Goal: Communication & Community: Answer question/provide support

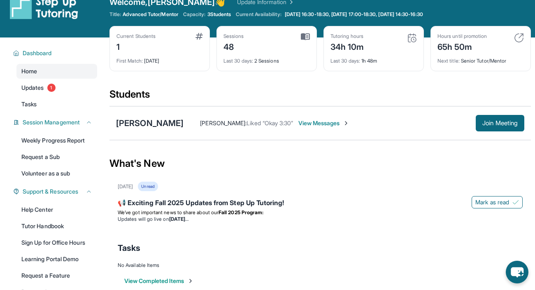
scroll to position [16, 0]
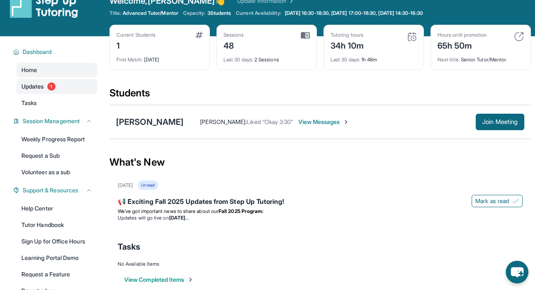
click at [59, 89] on link "Updates 1" at bounding box center [56, 86] width 81 height 15
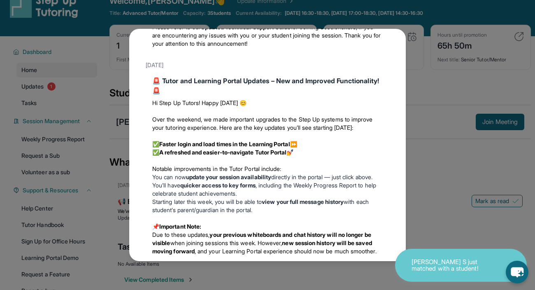
scroll to position [11, 0]
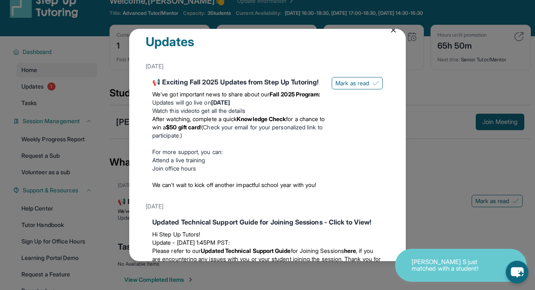
click at [394, 33] on icon at bounding box center [393, 30] width 8 height 8
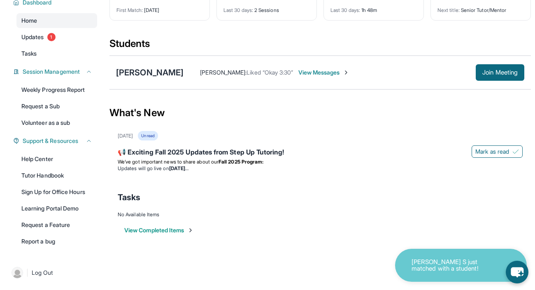
scroll to position [49, 0]
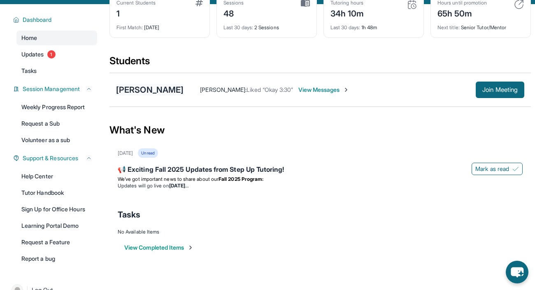
click at [131, 91] on div "[PERSON_NAME]" at bounding box center [149, 90] width 67 height 12
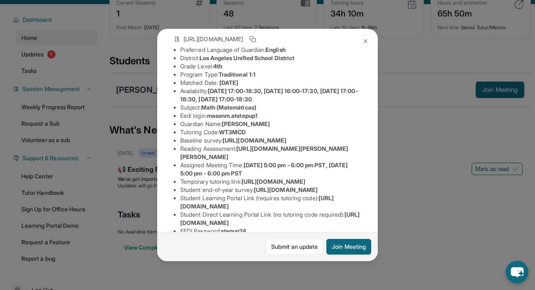
scroll to position [60, 0]
click at [260, 160] on span "https://qxinqrdf.paperform.co/?id=2025-s12673&name=Mason%20Miron&grade=4th&wind…" at bounding box center [264, 151] width 168 height 15
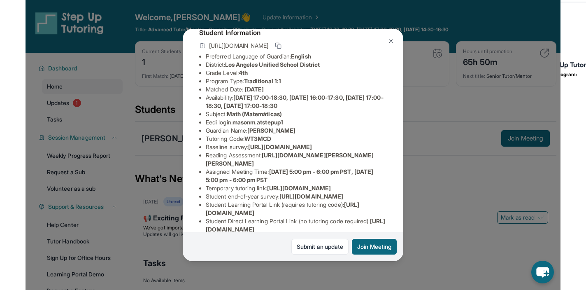
scroll to position [28, 0]
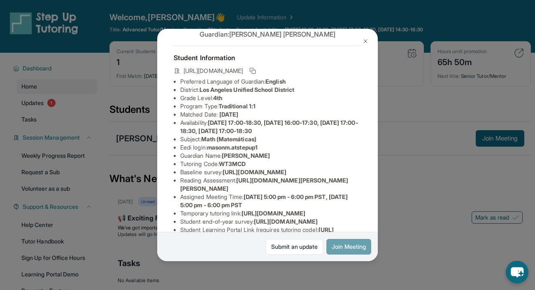
click at [345, 239] on button "Join Meeting" at bounding box center [348, 247] width 45 height 16
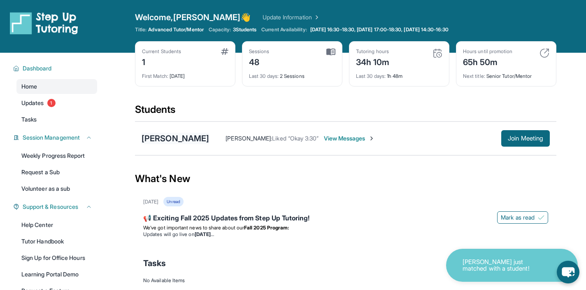
click at [183, 138] on div "[PERSON_NAME]" at bounding box center [174, 138] width 67 height 12
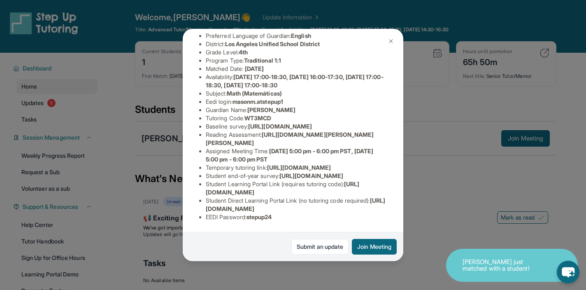
scroll to position [154, 0]
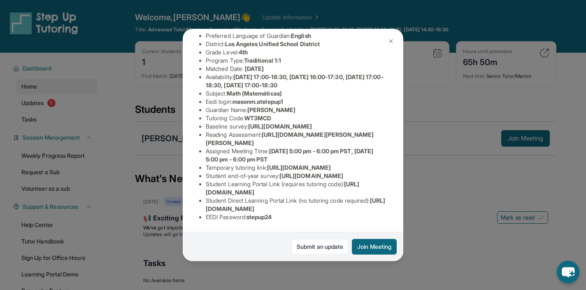
drag, startPoint x: 379, startPoint y: 210, endPoint x: 206, endPoint y: 210, distance: 173.2
click at [206, 210] on li "Student Direct Learning Portal Link (no tutoring code required) : https://stude…" at bounding box center [296, 204] width 181 height 16
copy span "https://student-portal.stepuptutoring.org/student/WT3MCD"
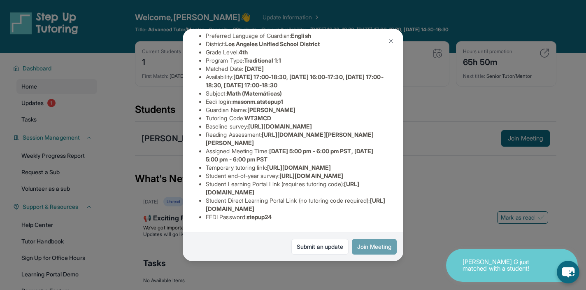
click at [361, 248] on button "Join Meeting" at bounding box center [374, 247] width 45 height 16
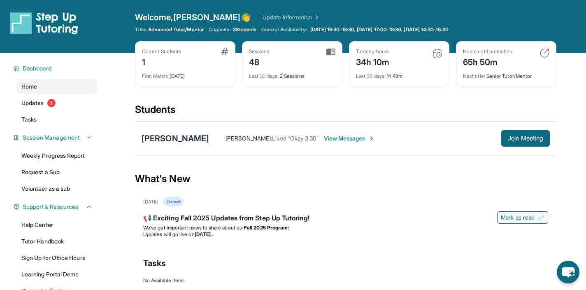
click at [171, 138] on div "[PERSON_NAME]" at bounding box center [174, 138] width 67 height 12
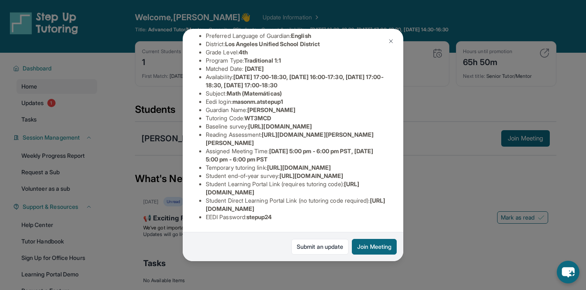
drag, startPoint x: 206, startPoint y: 193, endPoint x: 355, endPoint y: 192, distance: 148.9
click at [355, 192] on li "Student Learning Portal Link (requires tutoring code) : https://student-portal.…" at bounding box center [296, 188] width 181 height 16
copy span "https://student-portal.stepuptutoring.org/student"
drag, startPoint x: 206, startPoint y: 209, endPoint x: 378, endPoint y: 207, distance: 171.9
click at [378, 207] on span "https://student-portal.stepuptutoring.org/student/WT3MCD" at bounding box center [295, 204] width 179 height 15
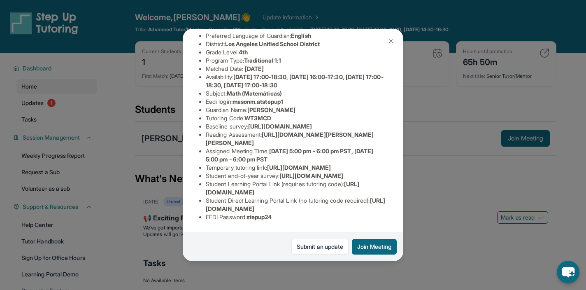
copy span "https://student-portal.stepuptutoring.org/student/WT3MCD"
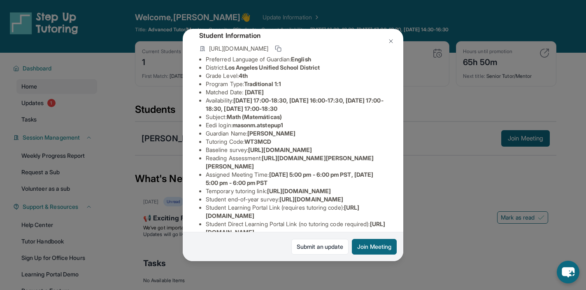
drag, startPoint x: 265, startPoint y: 188, endPoint x: 376, endPoint y: 198, distance: 111.1
click at [376, 170] on li "Reading Assessment : https://qxinqrdf.paperform.co/?id=2025-s12673&name=Mason%2…" at bounding box center [296, 162] width 181 height 16
drag, startPoint x: 379, startPoint y: 198, endPoint x: 267, endPoint y: 190, distance: 112.2
click at [267, 170] on li "Reading Assessment : https://qxinqrdf.paperform.co/?id=2025-s12673&name=Mason%2…" at bounding box center [296, 162] width 181 height 16
copy span "https://qxinqrdf.paperform.co/?id=2025-s12673&name=Mason%20Miron&grade=4th&wind…"
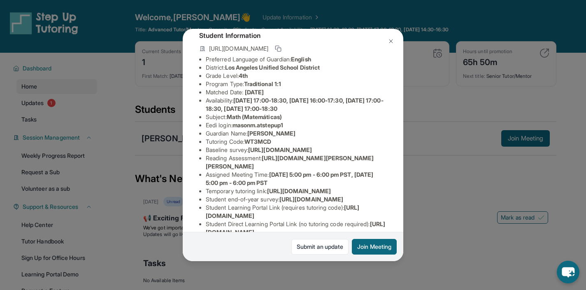
drag, startPoint x: 205, startPoint y: 165, endPoint x: 397, endPoint y: 183, distance: 192.9
click at [397, 183] on div "Mason Miron Guardian: Jessica Guerrero Student Information https://student-port…" at bounding box center [293, 145] width 220 height 232
copy span "https://airtable.com/apprlfn8WjpjBUn2G/shrK0QR6AaNyG5psY?prefill_Type%20of%20Fo…"
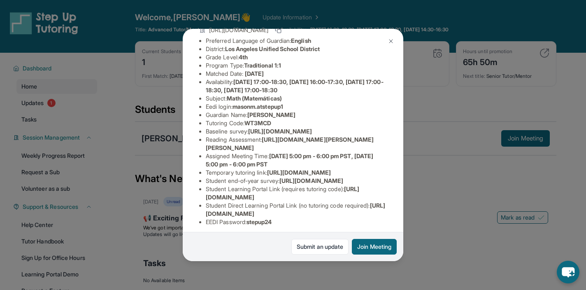
scroll to position [0, 0]
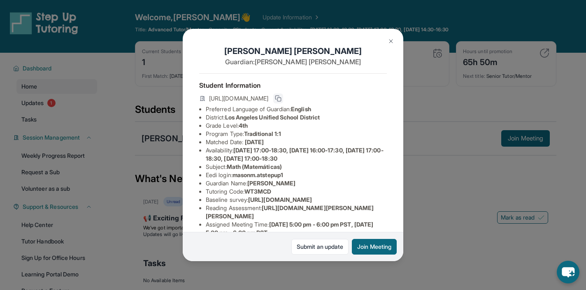
click at [283, 101] on button at bounding box center [278, 98] width 10 height 10
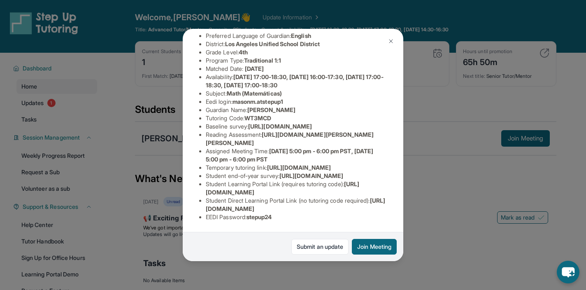
scroll to position [154, 0]
click at [379, 250] on button "Join Meeting" at bounding box center [374, 247] width 45 height 16
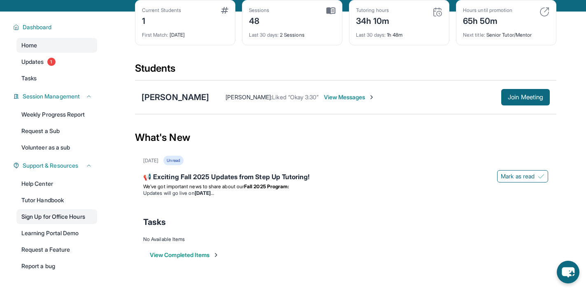
scroll to position [51, 0]
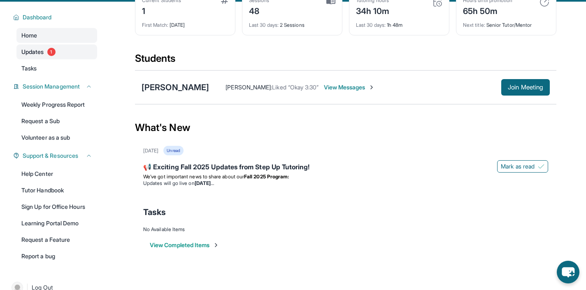
click at [50, 55] on span "1" at bounding box center [51, 52] width 8 height 8
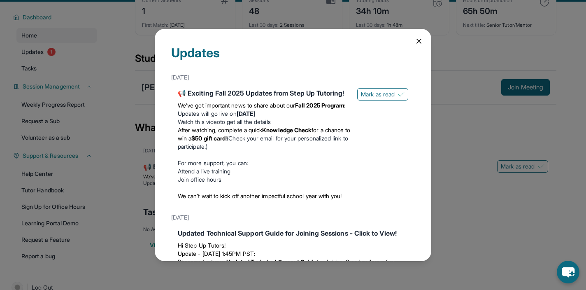
click at [417, 44] on icon at bounding box center [419, 41] width 8 height 8
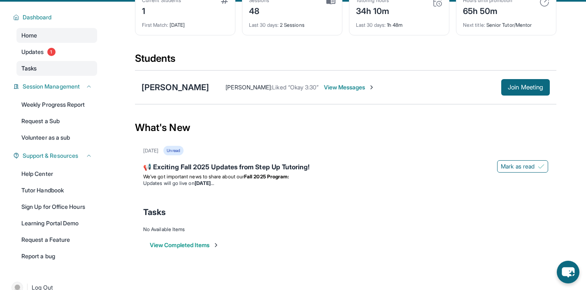
click at [30, 66] on span "Tasks" at bounding box center [28, 68] width 15 height 8
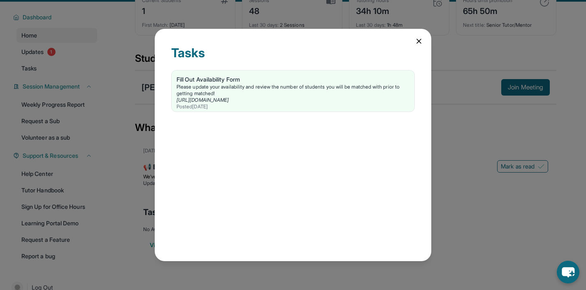
click at [418, 42] on icon at bounding box center [419, 41] width 8 height 8
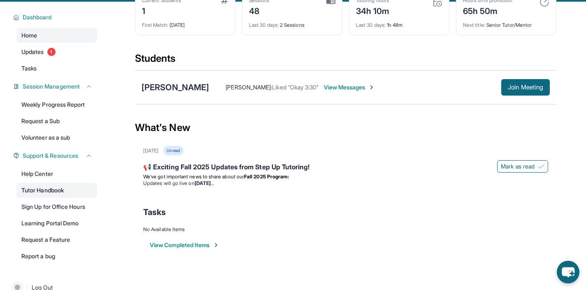
click at [49, 194] on link "Tutor Handbook" at bounding box center [56, 190] width 81 height 15
click at [183, 91] on div "[PERSON_NAME]" at bounding box center [174, 87] width 67 height 12
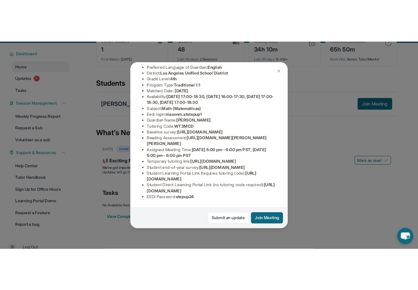
scroll to position [154, 0]
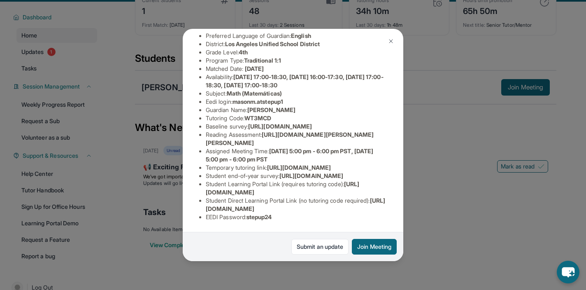
drag, startPoint x: 266, startPoint y: 86, endPoint x: 385, endPoint y: 92, distance: 119.8
click at [385, 130] on li "Reading Assessment : https://qxinqrdf.paperform.co/?id=2025-s12673&name=Mason%2…" at bounding box center [296, 138] width 181 height 16
copy span "https://qxinqrdf.paperform.co/?id=2025-s12673&name=Mason%20Miron&grade=4th&wind…"
